Goal: Check status: Check status

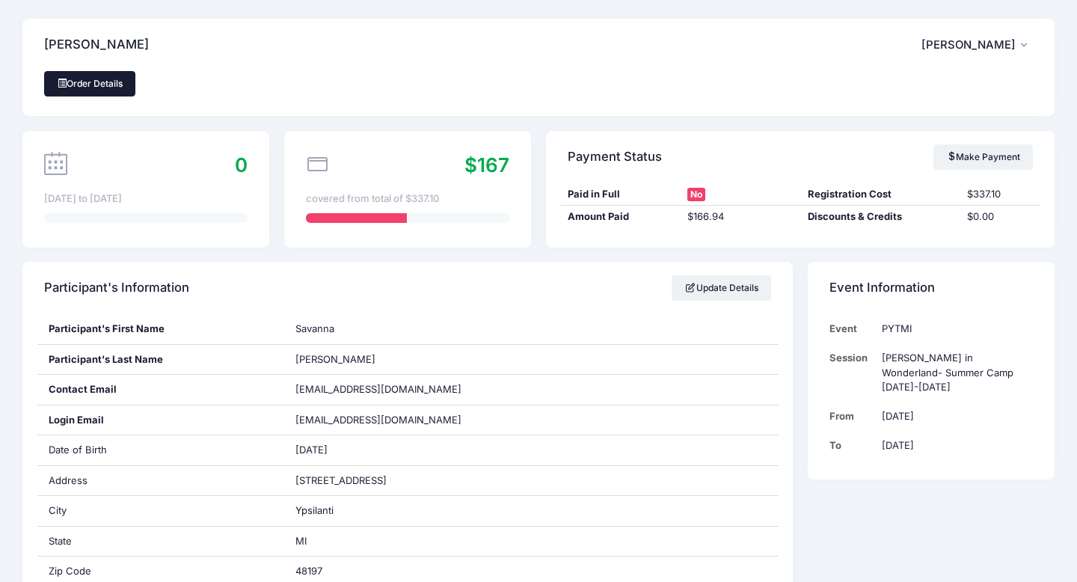
click at [85, 78] on link "Order Details" at bounding box center [89, 83] width 91 height 25
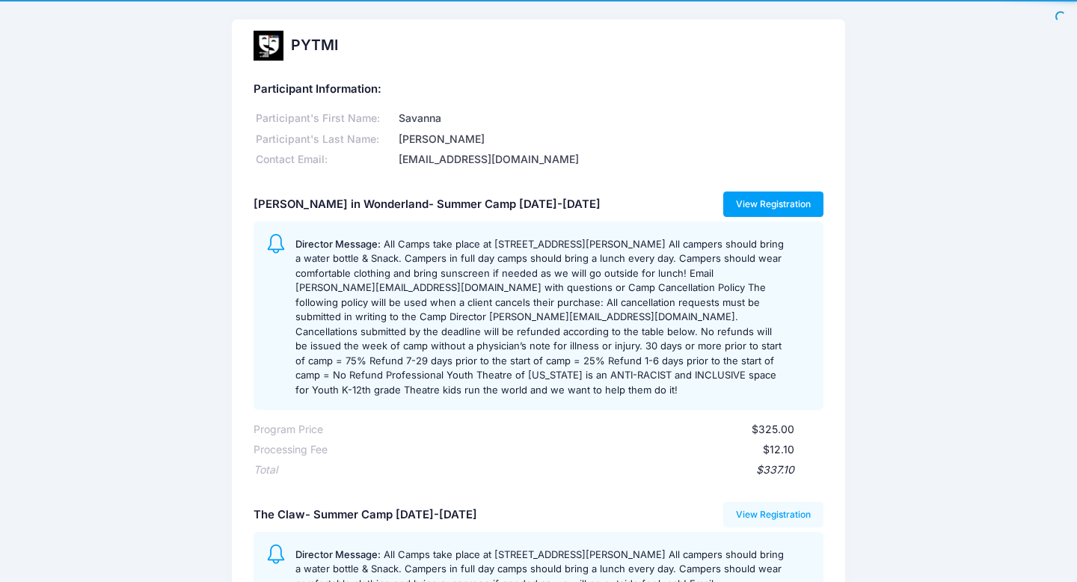
click at [782, 206] on link "View Registration" at bounding box center [773, 203] width 101 height 25
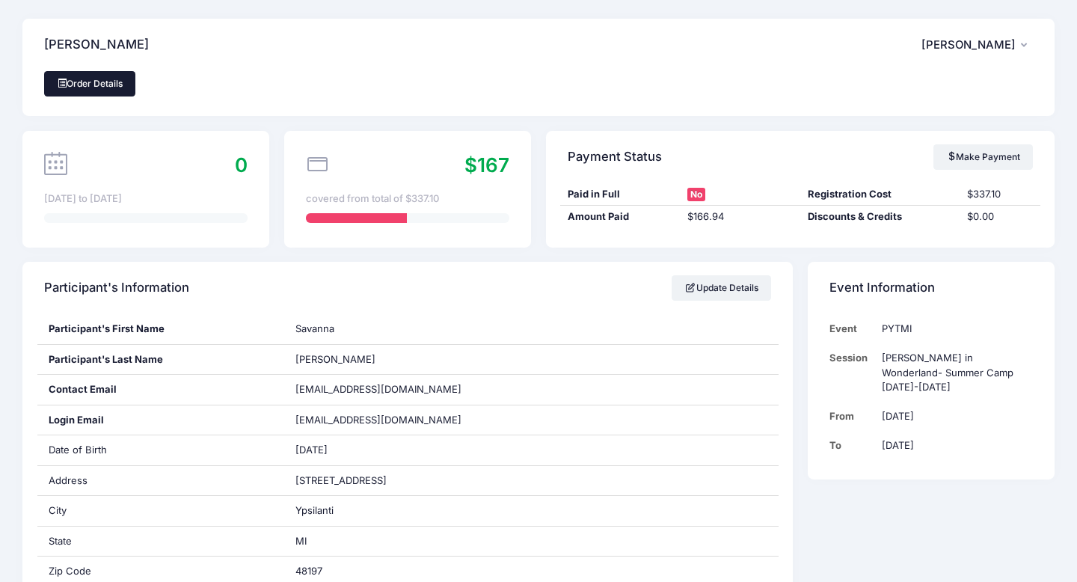
click at [97, 77] on link "Order Details" at bounding box center [89, 83] width 91 height 25
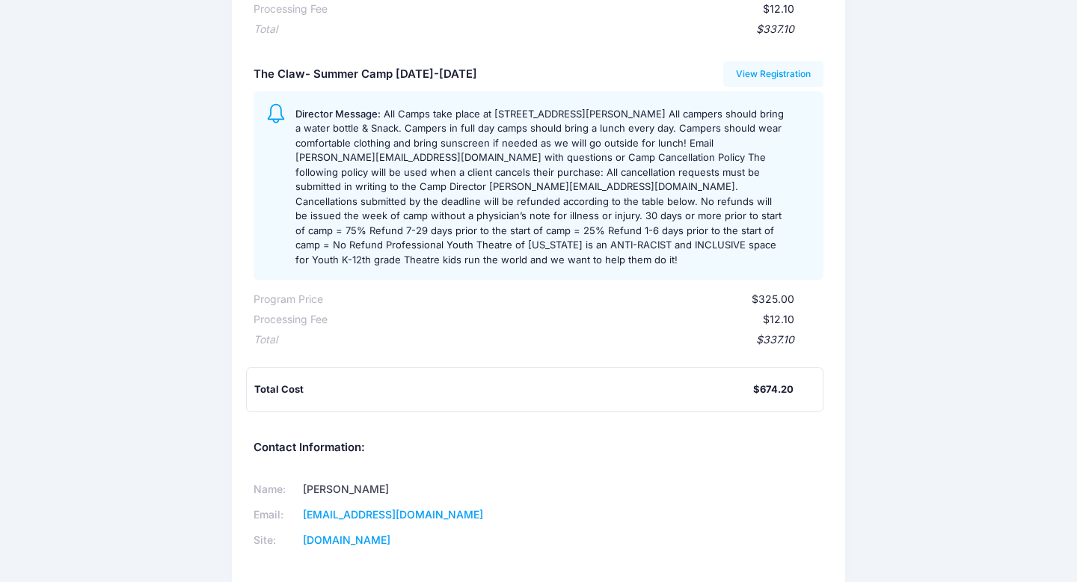
scroll to position [432, 0]
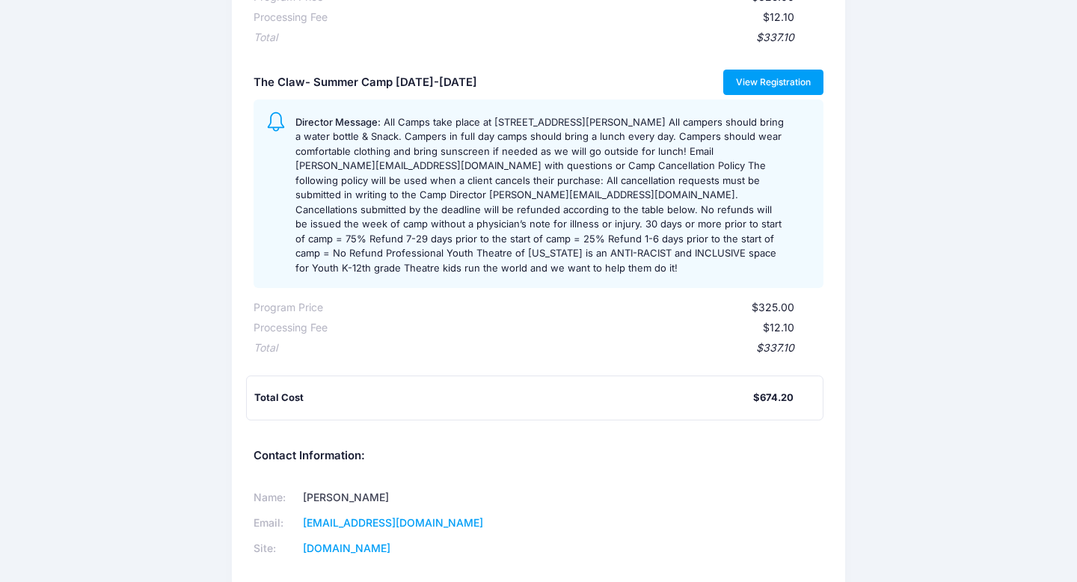
click at [759, 70] on link "View Registration" at bounding box center [773, 82] width 101 height 25
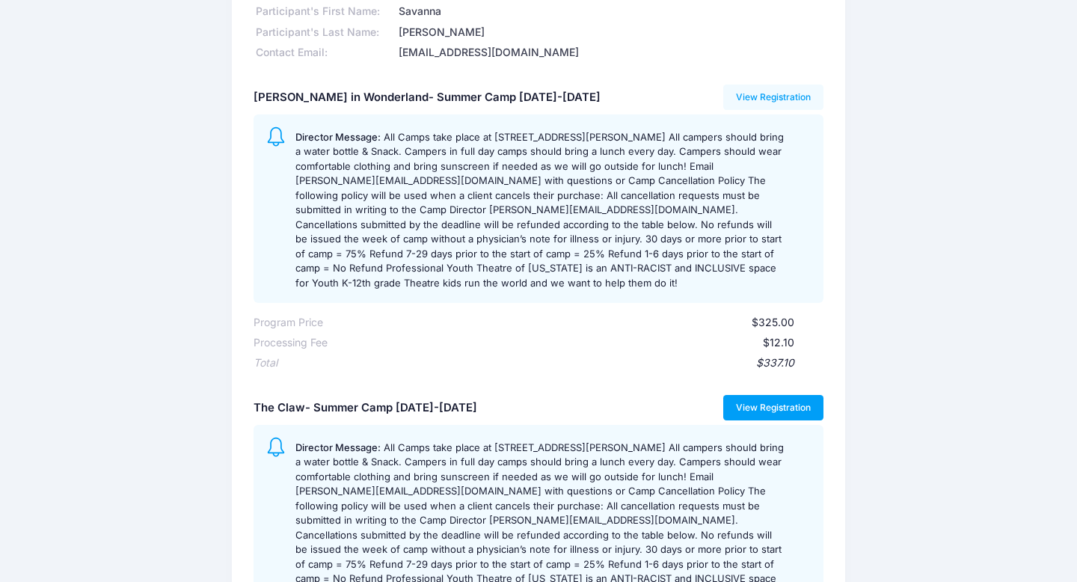
scroll to position [0, 0]
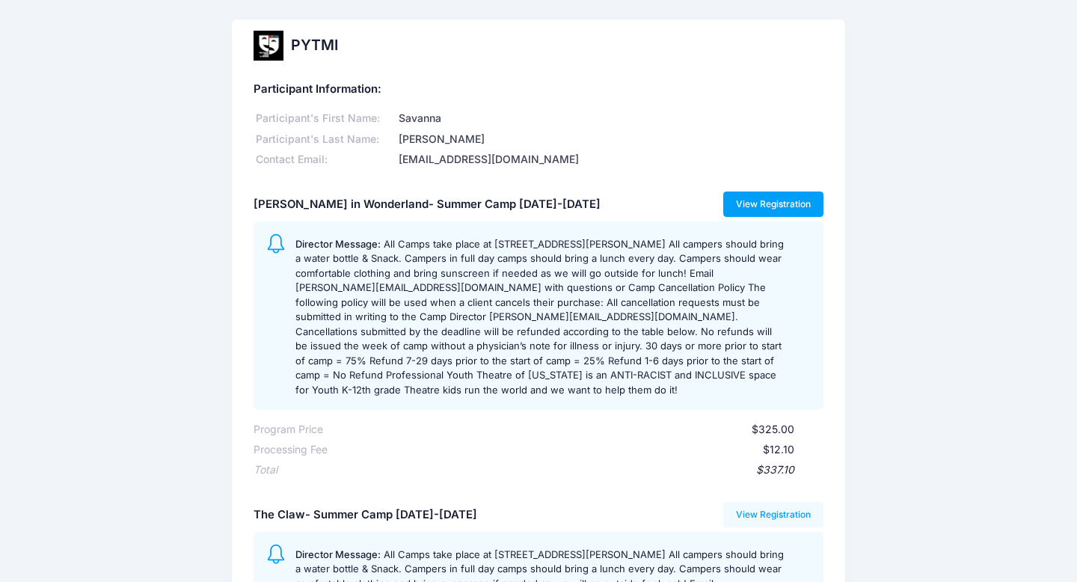
click at [794, 208] on link "View Registration" at bounding box center [773, 203] width 101 height 25
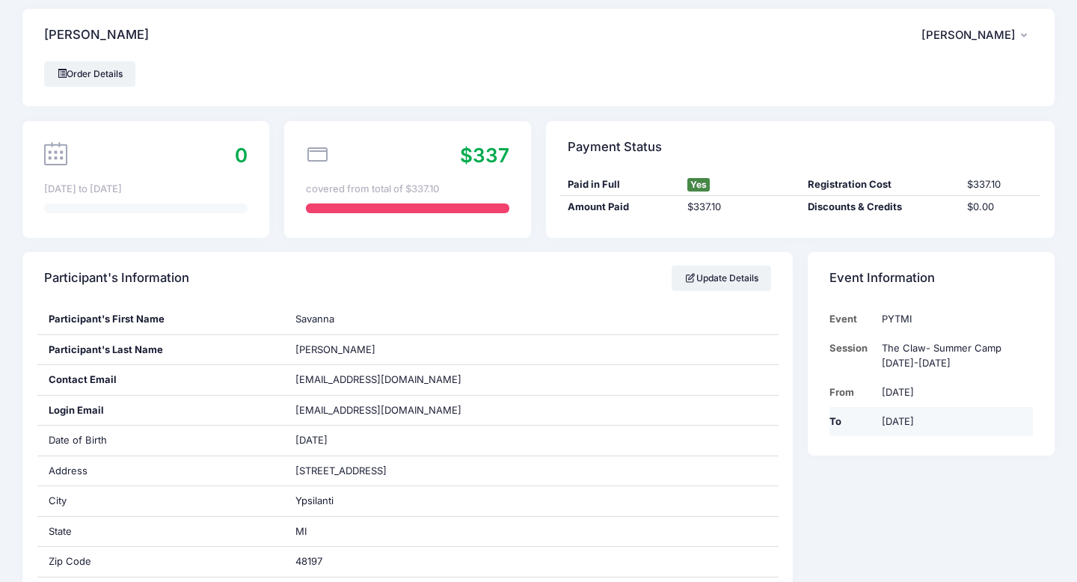
scroll to position [1, 0]
